Goal: Task Accomplishment & Management: Complete application form

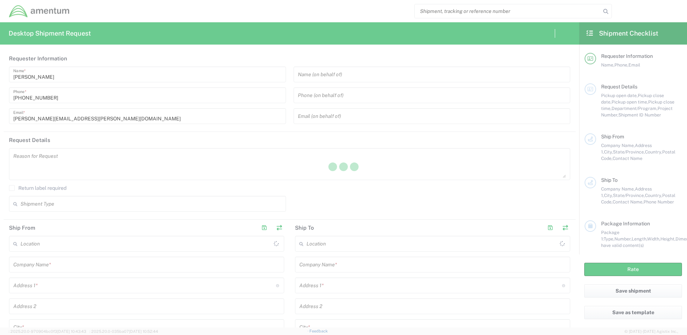
type input "[GEOGRAPHIC_DATA]"
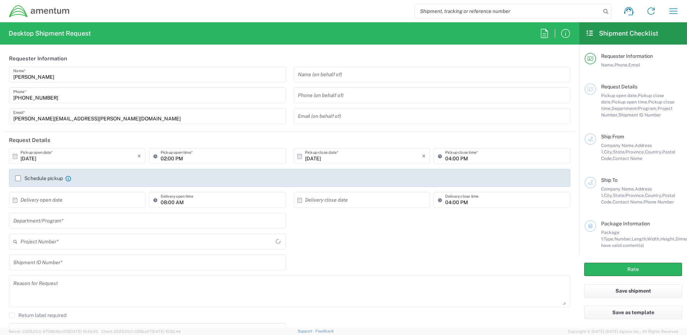
type input "TACLS"
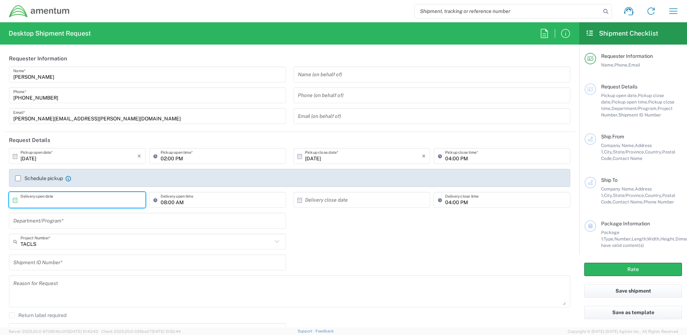
click at [62, 200] on input "text" at bounding box center [78, 200] width 117 height 13
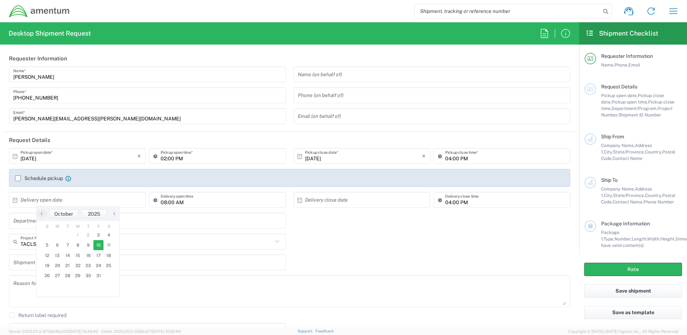
click at [97, 245] on span "10" at bounding box center [98, 245] width 10 height 10
type input "10/10/2025"
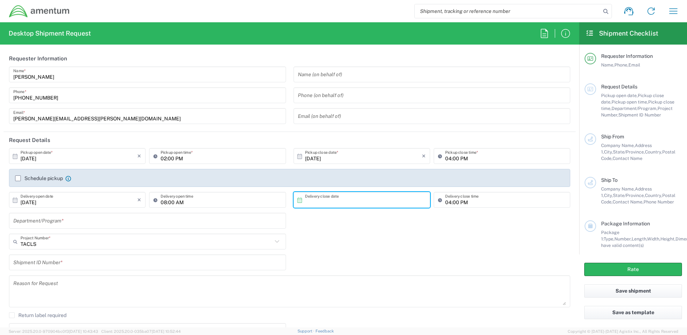
click at [362, 201] on input "text" at bounding box center [363, 200] width 117 height 13
click at [377, 247] on span "10" at bounding box center [380, 245] width 10 height 10
type input "10/10/2025"
click at [377, 247] on div "TACLS Project Number * TACLS 0915.E0002.02.000.2CE,LABOR ONLY OPT YR 1 ,1 ,82 ,…" at bounding box center [289, 243] width 569 height 21
click at [64, 222] on input "text" at bounding box center [147, 220] width 268 height 13
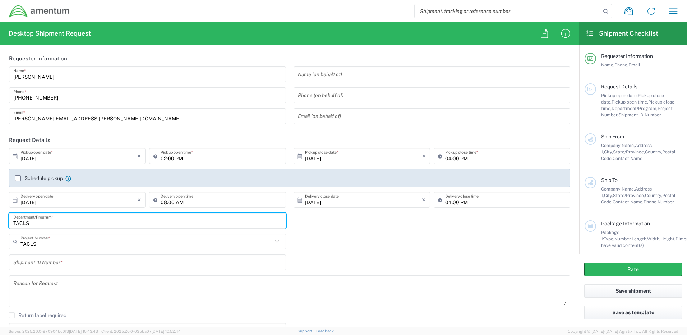
type input "TACLS"
click at [66, 262] on input "text" at bounding box center [147, 262] width 268 height 13
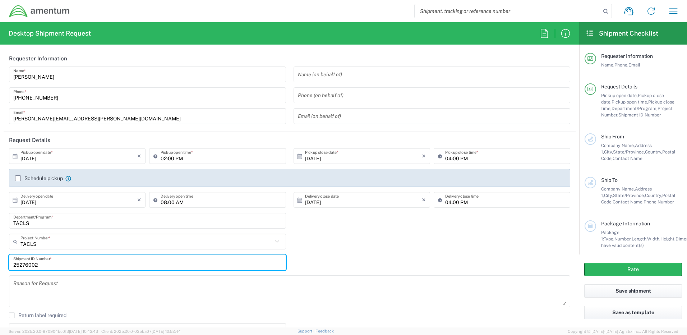
type input "25276002"
click at [43, 242] on input "TACLS" at bounding box center [146, 241] width 252 height 13
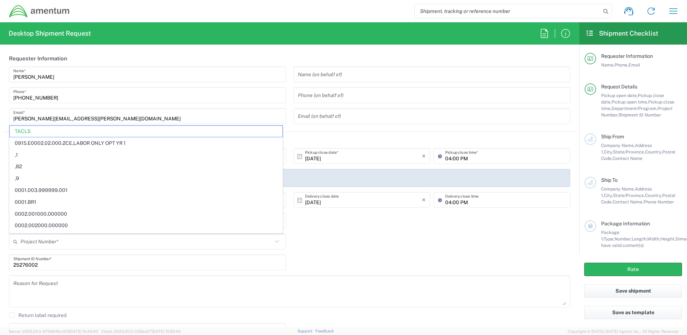
click at [412, 242] on div "Project Number * TACLS 0915.E0002.02.000.2CE,LABOR ONLY OPT YR 1 ,1 ,82 ,9 0001…" at bounding box center [289, 243] width 569 height 21
type input "TACLS"
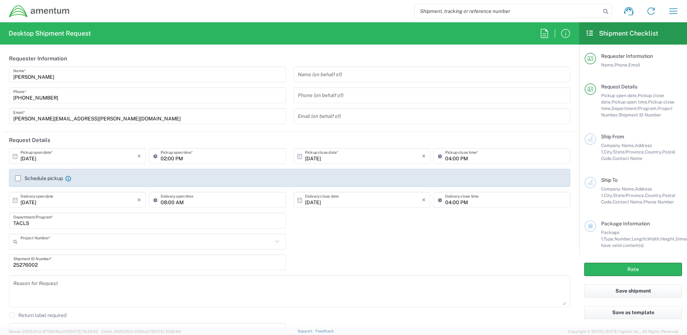
click at [40, 242] on input "text" at bounding box center [146, 241] width 252 height 13
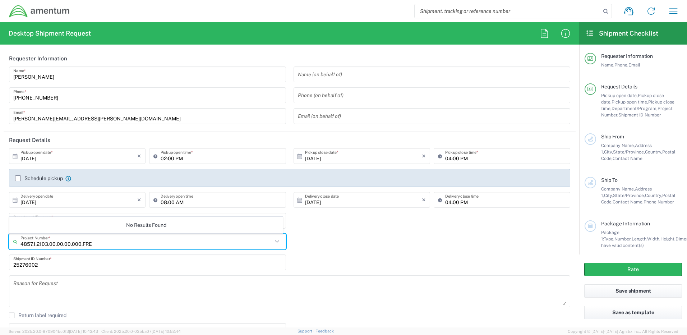
click at [198, 238] on input "4857.1.2103.00.00.00.000.FRE" at bounding box center [146, 241] width 252 height 13
click at [191, 241] on input "4857.1.2103.00.00.00.000.FRE" at bounding box center [146, 241] width 252 height 13
click at [120, 245] on input "4857.1.2103.00.00.00.000.FRE" at bounding box center [146, 241] width 252 height 13
drag, startPoint x: 120, startPoint y: 245, endPoint x: 18, endPoint y: 245, distance: 102.0
click at [18, 245] on div "4857.1.2103.00.00.00.000.FRE Project Number *" at bounding box center [147, 241] width 277 height 16
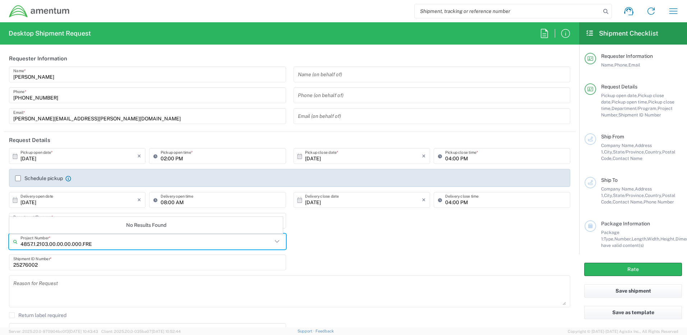
type input "4857.1.2103.00.00.00.000.FRE"
click at [14, 240] on icon at bounding box center [16, 241] width 7 height 11
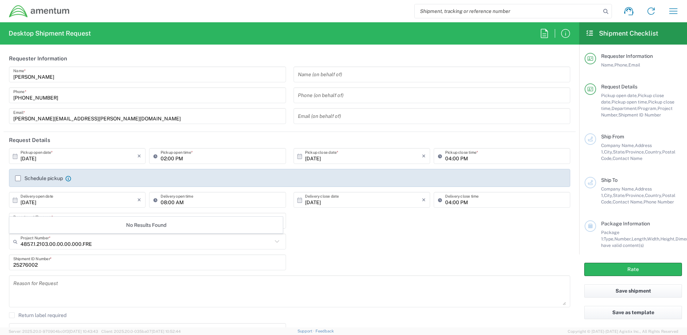
click at [14, 240] on icon at bounding box center [16, 241] width 7 height 11
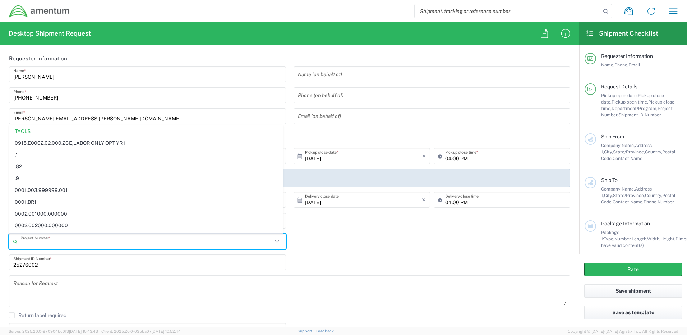
click at [348, 223] on div "TACLS Department/Program *" at bounding box center [289, 223] width 569 height 21
type input "TACLS"
click at [51, 240] on input "text" at bounding box center [146, 241] width 252 height 13
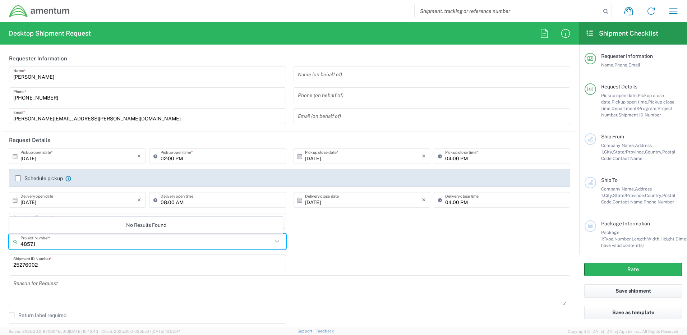
type input "4857.1"
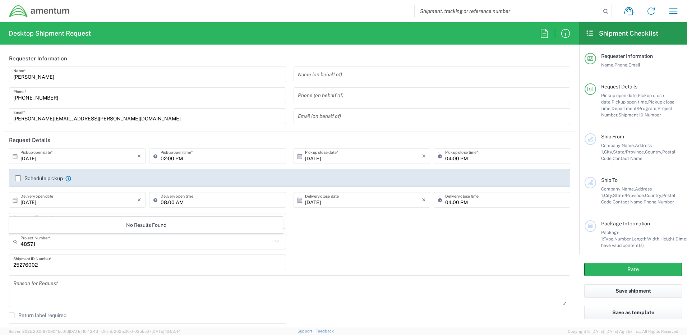
click at [325, 245] on div "4857.1 Project Number * No Results Found" at bounding box center [289, 243] width 569 height 21
click at [38, 244] on input "text" at bounding box center [146, 241] width 252 height 13
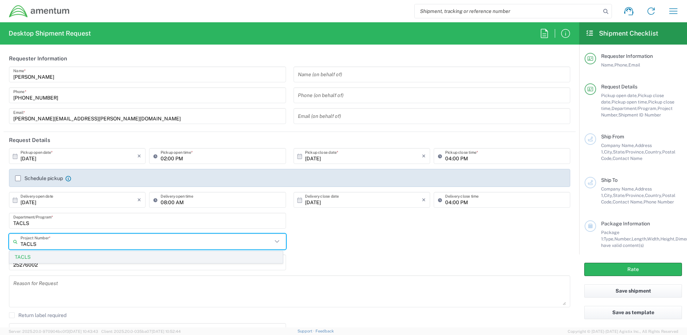
type input "TACLS"
click at [28, 258] on span "TACLS" at bounding box center [146, 256] width 273 height 11
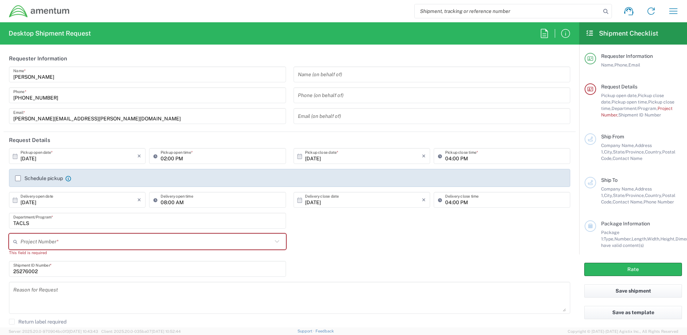
click at [353, 247] on div "Project Number * TACLS This field is required" at bounding box center [289, 246] width 569 height 27
click at [43, 243] on input "text" at bounding box center [147, 241] width 255 height 13
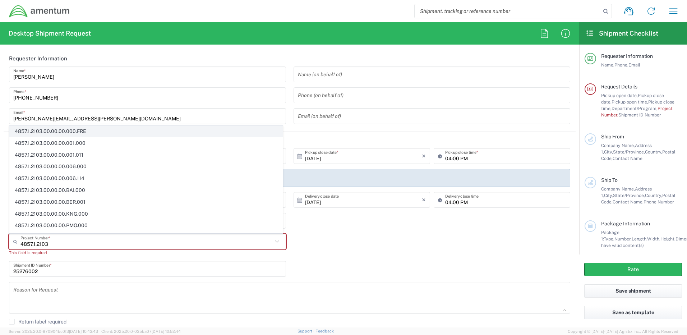
click at [76, 133] on span "4857.1.2103.00.00.00.000.FRE" at bounding box center [146, 131] width 273 height 11
type input "4857.1.2103.00.00.00.000.FRE"
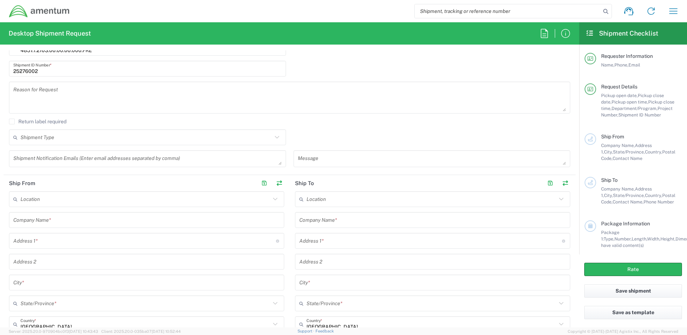
scroll to position [215, 0]
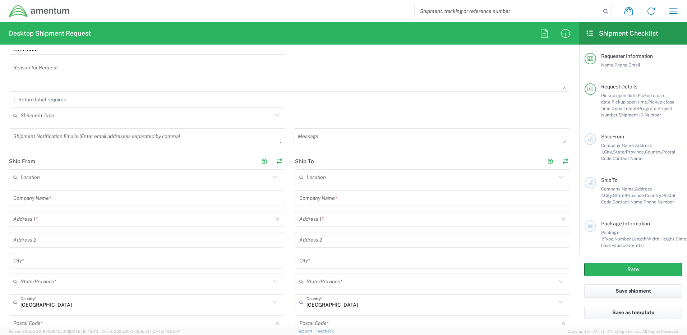
click at [48, 201] on input "text" at bounding box center [146, 198] width 266 height 13
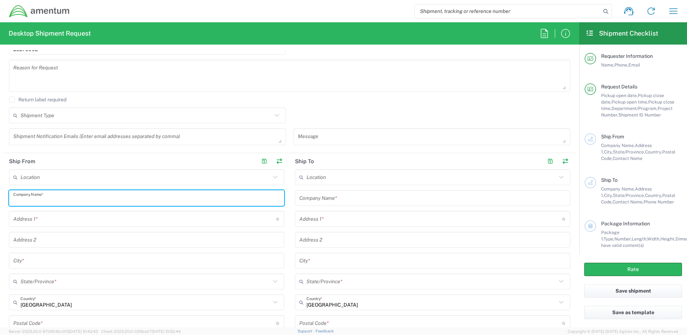
click at [45, 180] on input "text" at bounding box center [145, 177] width 250 height 13
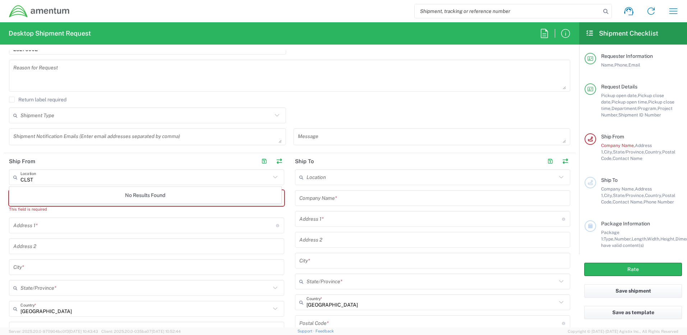
click at [17, 177] on icon at bounding box center [16, 176] width 7 height 11
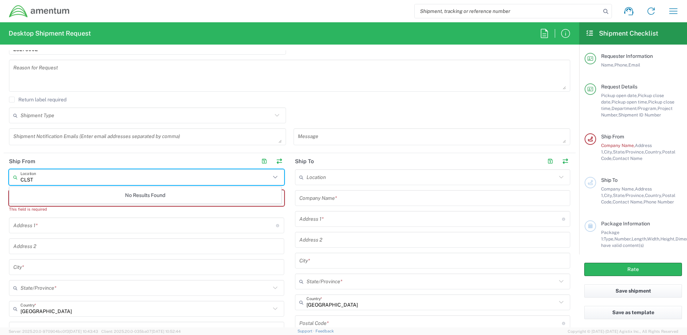
click at [16, 177] on icon at bounding box center [16, 176] width 7 height 11
click at [273, 176] on icon at bounding box center [274, 176] width 9 height 9
click at [64, 177] on input "CLST" at bounding box center [145, 177] width 250 height 13
type input "C"
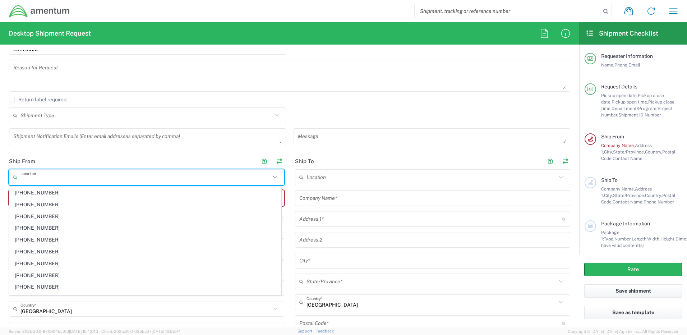
click at [289, 229] on main "Location 1002-4122-6 1006-5256-0 1026-8910-0 1281-0560-3 1369-6441-0 1402-6962-…" at bounding box center [432, 299] width 286 height 261
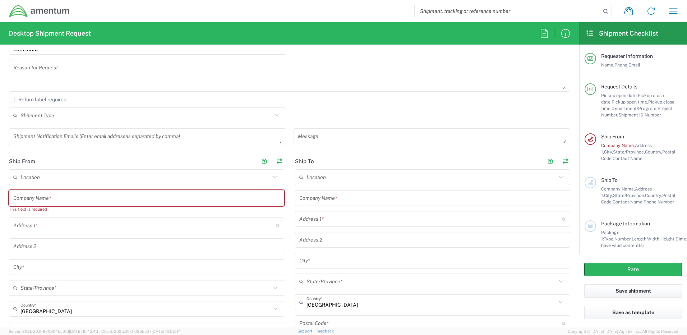
click at [50, 200] on input "text" at bounding box center [146, 198] width 266 height 13
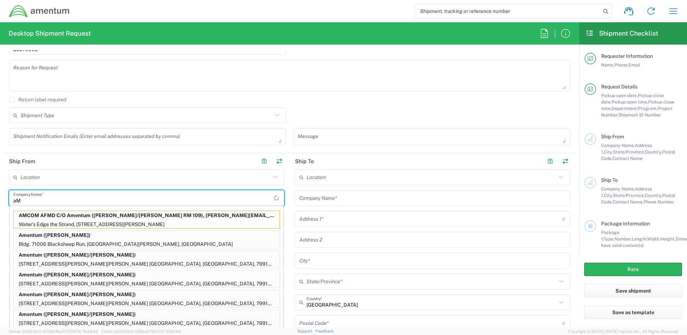
type input "a"
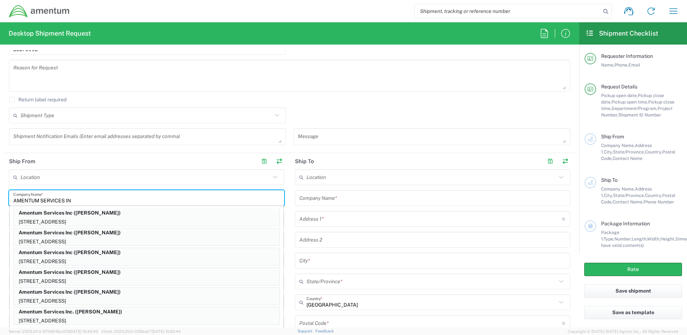
scroll to position [42, 0]
click at [192, 259] on p "226 Tavern Blvd, Boiling Springs, PA, 17007, US" at bounding box center [147, 261] width 266 height 9
type input "Amentum Services Inc"
type input "226 Tavern Blvd"
type input "Boiling Springs"
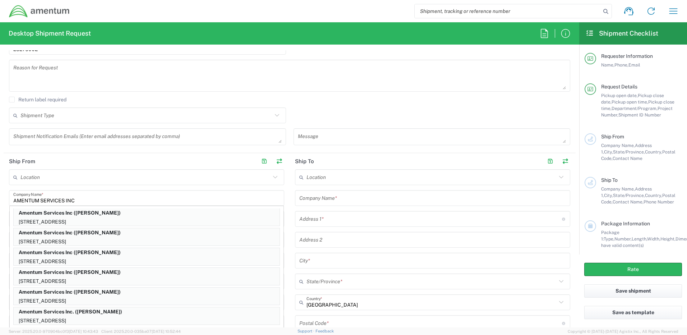
type input "Pennsylvania"
type input "17007"
type input "Greg Brockman"
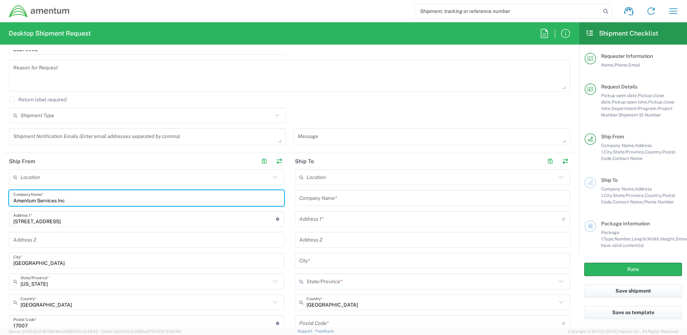
drag, startPoint x: 70, startPoint y: 199, endPoint x: -1, endPoint y: 196, distance: 71.5
click at [0, 196] on html "Shipment request Shipment tracking Shipment estimator Desktop shipment request …" at bounding box center [343, 167] width 687 height 335
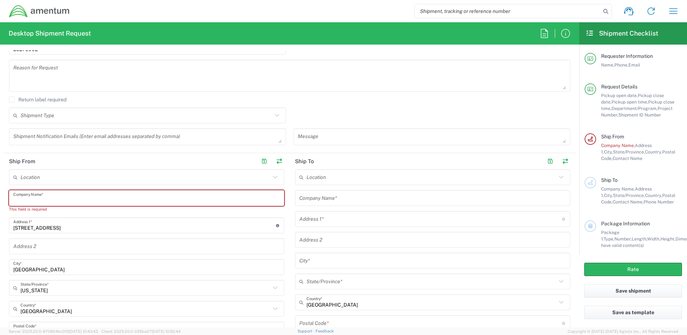
click at [41, 181] on input "text" at bounding box center [145, 177] width 250 height 13
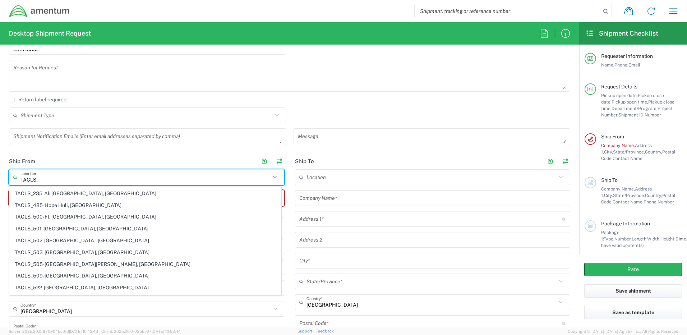
scroll to position [68, 0]
click at [41, 222] on span "TACLS_500-Ft. Novosel, AL" at bounding box center [145, 218] width 271 height 11
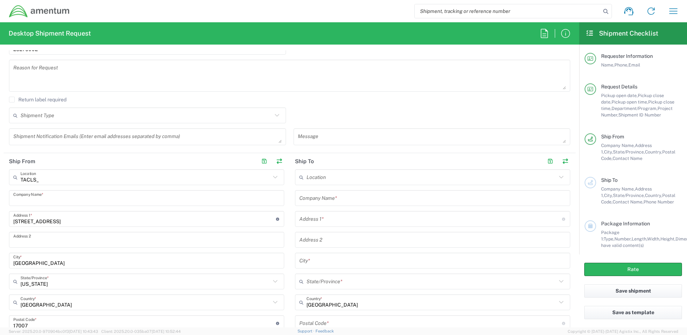
type input "TACLS_500-Ft. Novosel, AL"
type input "Amentum Services, Inc."
type input "Bldg. 30101 Cairns AAF"
type input "WALLACE STREET"
type input "Fort Rucker"
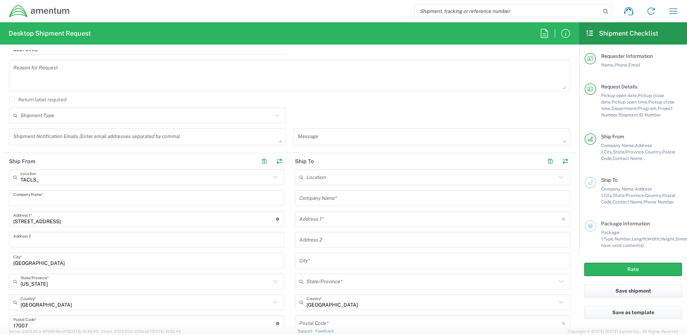
type input "Alabama"
type input "36362"
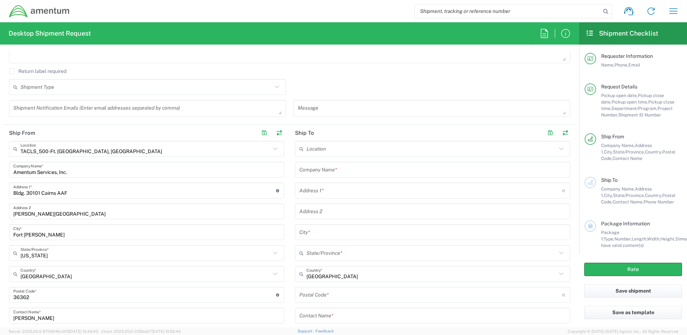
scroll to position [287, 0]
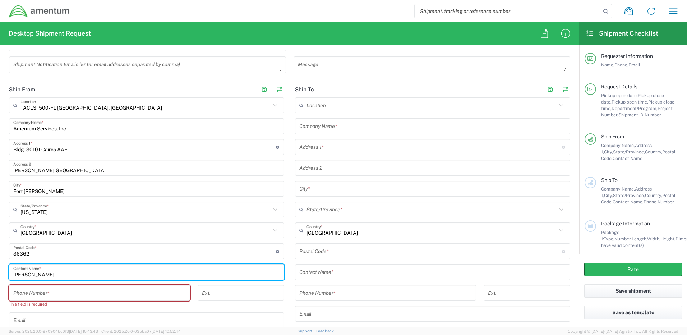
drag, startPoint x: 56, startPoint y: 274, endPoint x: 7, endPoint y: 270, distance: 49.4
click at [7, 270] on main "TACLS_500-Ft. Novosel, AL Location TACLS_500-Ft. Novosel, AL 1002-4122-6 1006-5…" at bounding box center [147, 231] width 286 height 268
type input "l"
type input "LYNN SMITH"
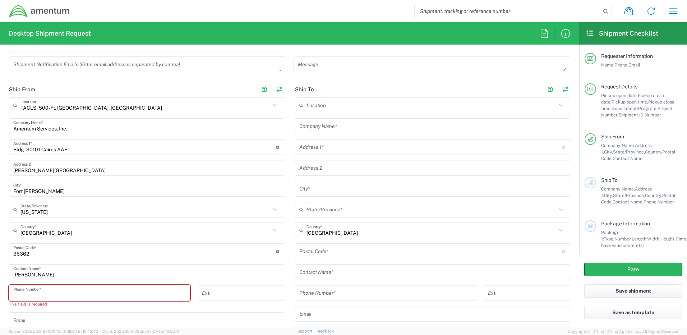
click at [38, 293] on input "tel" at bounding box center [99, 293] width 172 height 13
type input "3347963674"
type input "judy.smith@amentum.com"
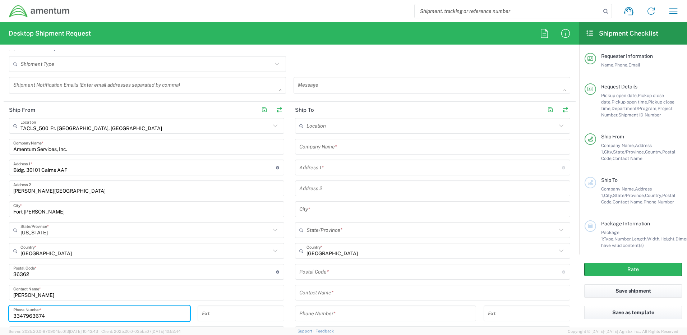
scroll to position [251, 0]
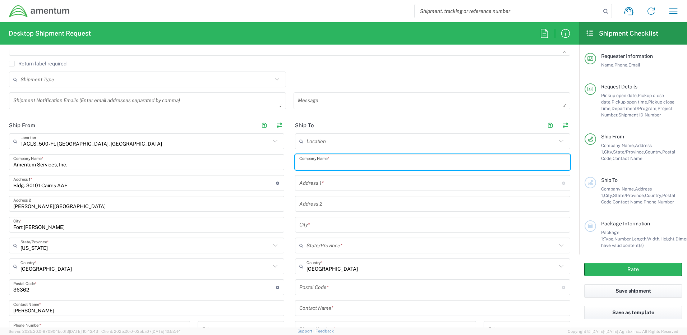
click at [338, 164] on input "text" at bounding box center [432, 162] width 266 height 13
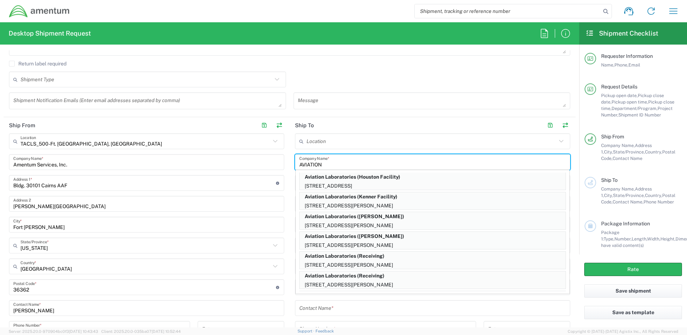
scroll to position [86, 0]
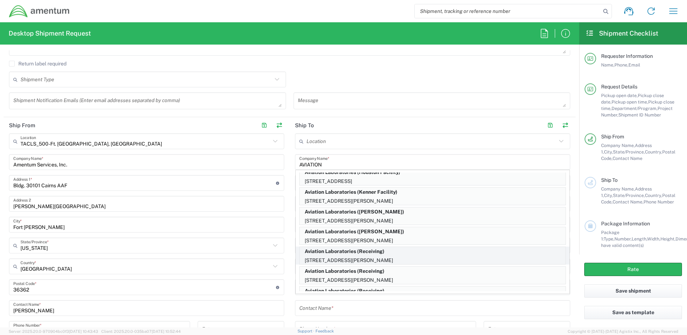
click at [337, 251] on p "Aviation Laboratories (Receiving)" at bounding box center [433, 251] width 266 height 9
type input "Aviation Laboratories"
type input "910 Maria St"
type input "Kenner"
type input "Louisiana"
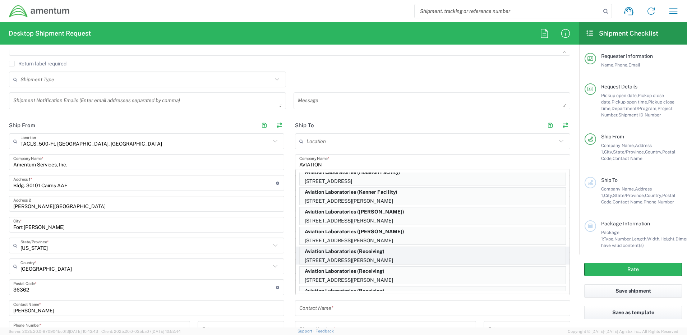
type input "70062"
type input "Receiving"
type input "504 469 6886"
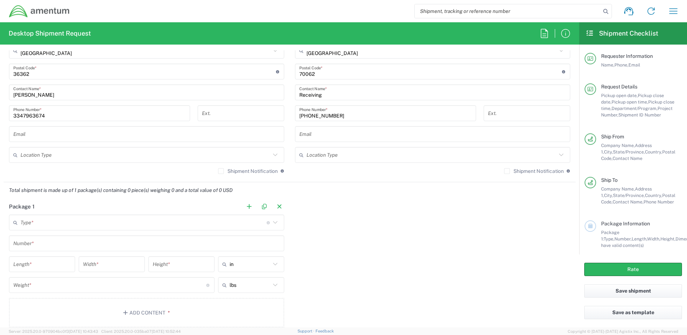
scroll to position [503, 0]
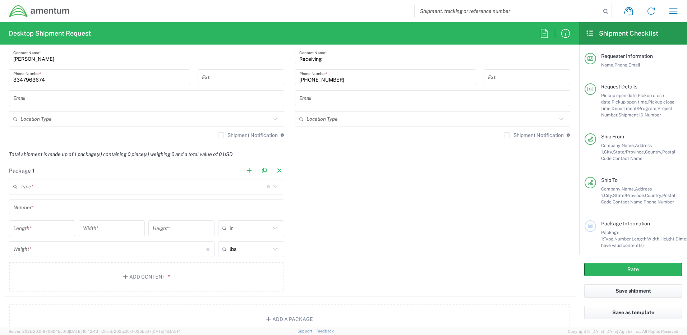
click at [24, 189] on input "text" at bounding box center [143, 186] width 246 height 13
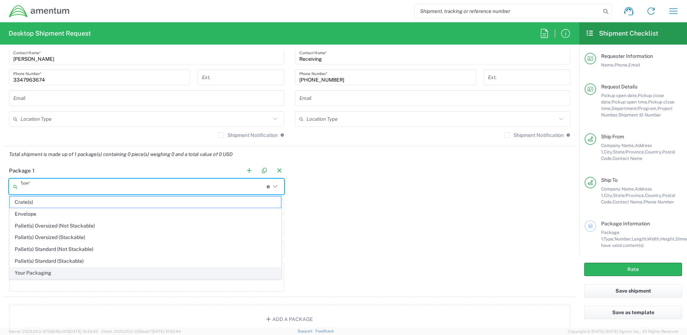
click at [35, 272] on span "Your Packaging" at bounding box center [145, 272] width 271 height 11
type input "Your Packaging"
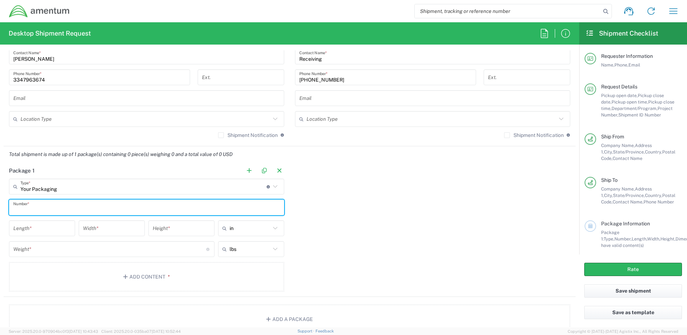
click at [28, 209] on input "text" at bounding box center [146, 207] width 266 height 13
type input "1"
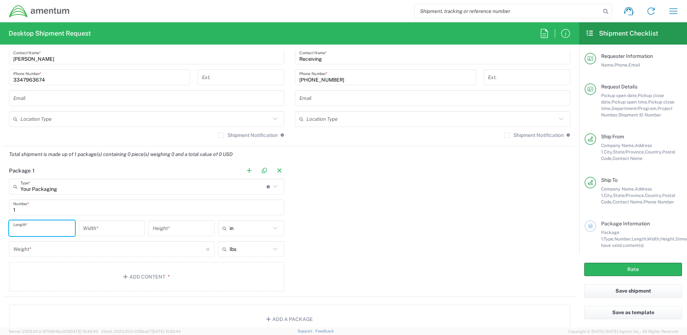
click at [37, 232] on input "number" at bounding box center [41, 228] width 57 height 13
type input "8"
type input "6"
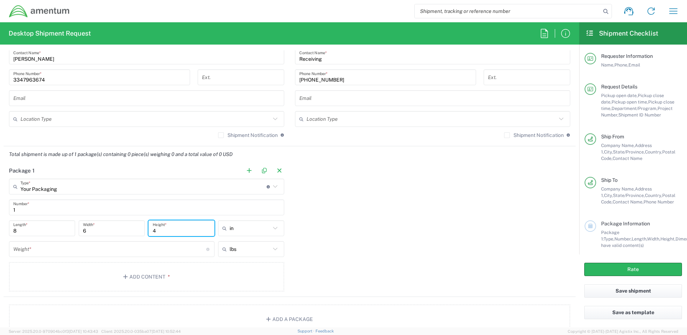
type input "4"
click at [41, 252] on input "number" at bounding box center [109, 249] width 193 height 13
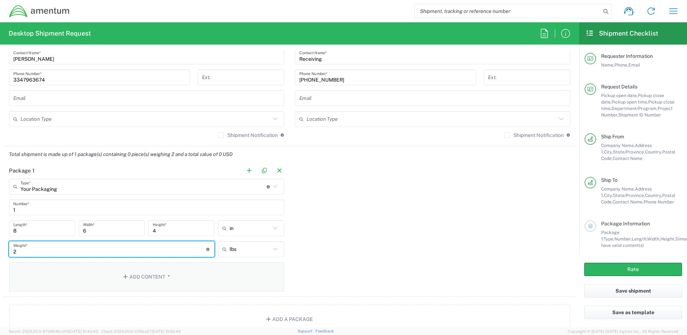
type input "2"
click at [138, 275] on button "Add Content *" at bounding box center [146, 276] width 275 height 29
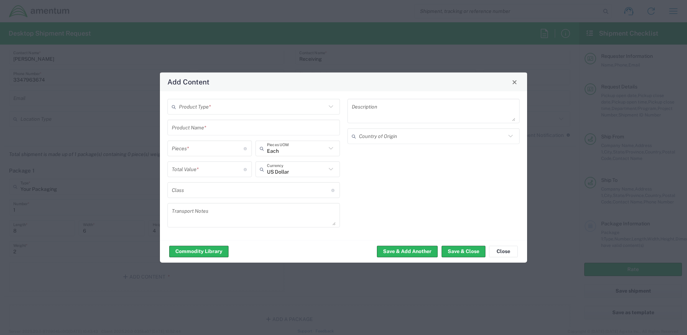
click at [211, 113] on div "Product Type *" at bounding box center [253, 107] width 172 height 16
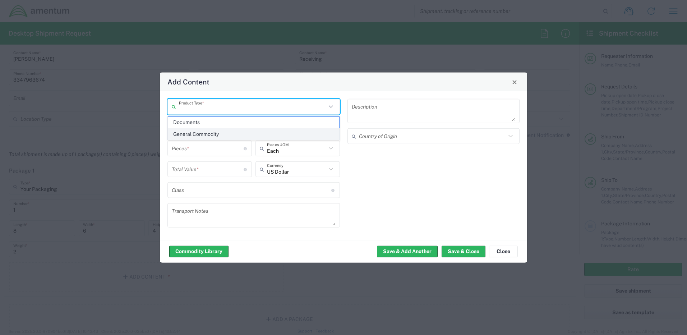
click at [206, 133] on span "General Commodity" at bounding box center [253, 134] width 171 height 11
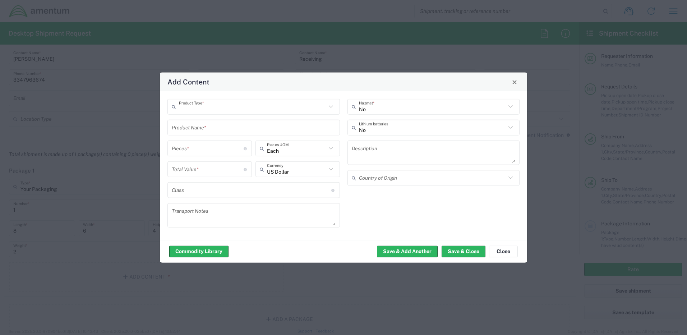
type input "General Commodity"
click at [205, 129] on input "text" at bounding box center [254, 127] width 164 height 13
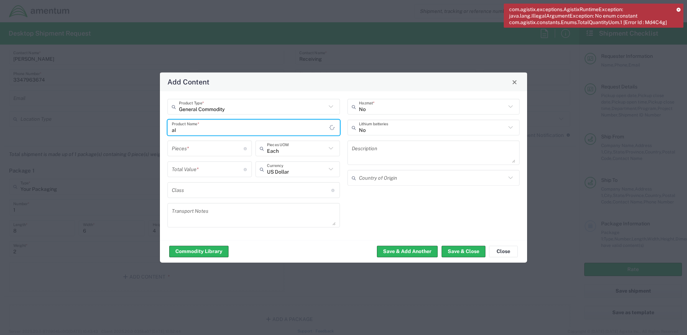
type input "a"
click at [678, 8] on icon at bounding box center [678, 10] width 4 height 4
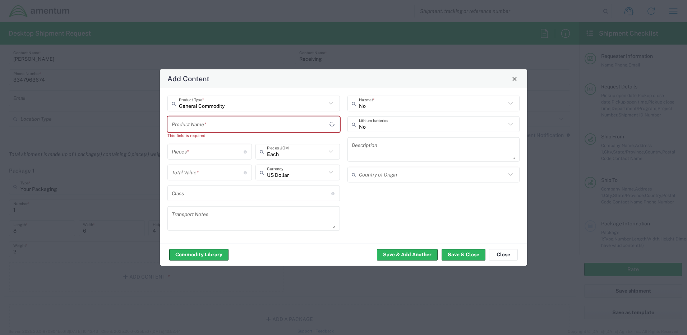
click at [183, 130] on input "text" at bounding box center [251, 124] width 158 height 13
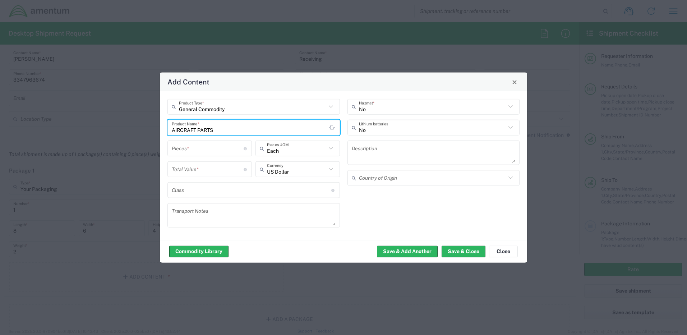
type input "AIRCRAFT PARTS"
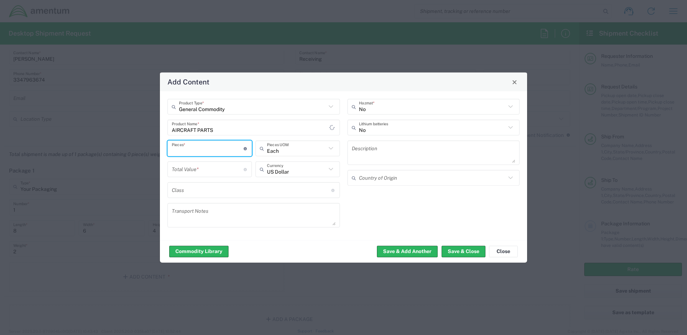
click at [187, 152] on input "number" at bounding box center [208, 148] width 72 height 13
type input "2"
click at [190, 172] on input "number" at bounding box center [208, 169] width 72 height 13
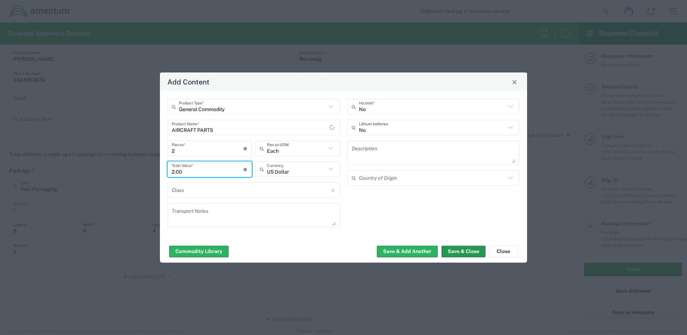
type input "2.00"
click at [456, 252] on button "Save & Close" at bounding box center [463, 250] width 44 height 11
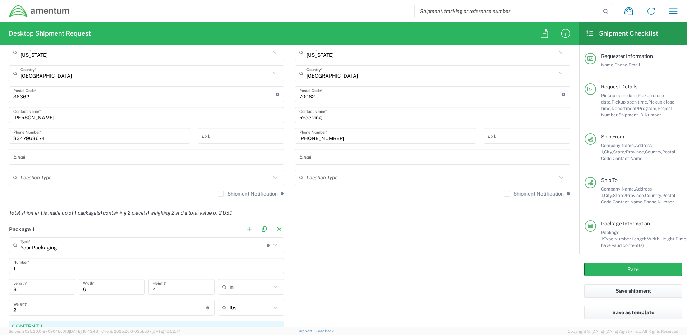
scroll to position [431, 0]
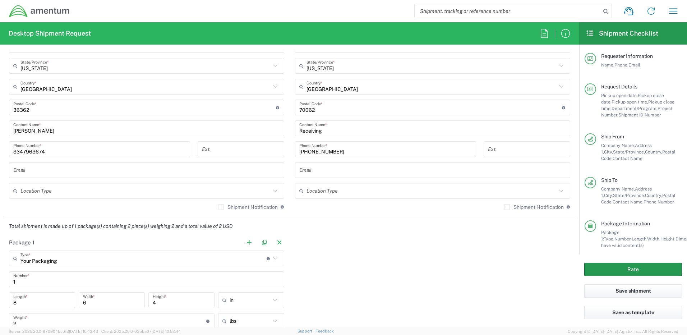
click at [634, 270] on button "Rate" at bounding box center [633, 269] width 98 height 13
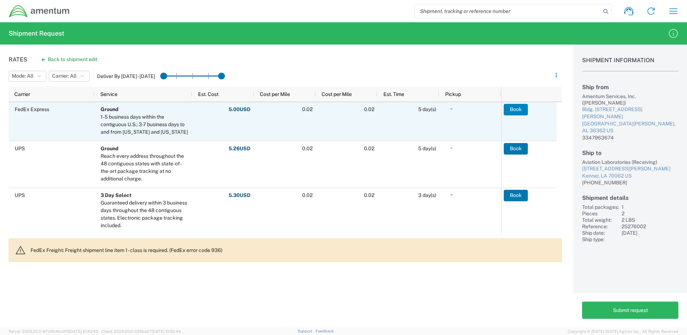
click at [516, 108] on button "Book" at bounding box center [516, 109] width 24 height 11
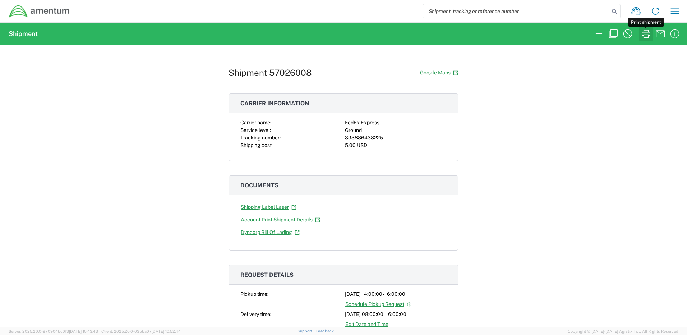
click at [647, 36] on icon "button" at bounding box center [645, 33] width 11 height 11
